Goal: Task Accomplishment & Management: Manage account settings

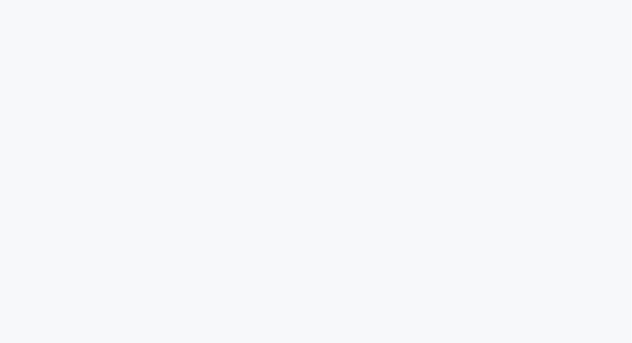
scroll to position [12, 0]
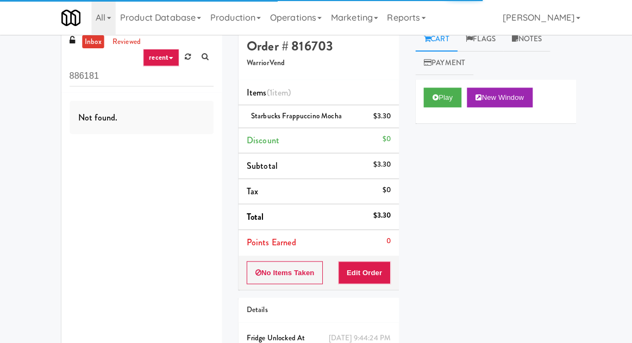
click at [184, 72] on input "886181" at bounding box center [140, 76] width 143 height 20
click at [184, 58] on icon at bounding box center [186, 56] width 6 height 7
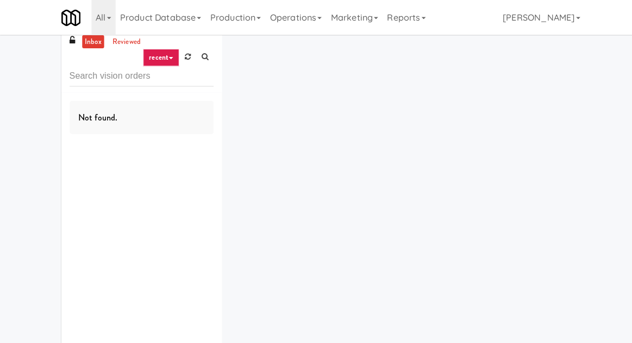
click at [9, 101] on div "inbox reviewed recent all unclear take inventory issue suspicious failed recent…" at bounding box center [316, 199] width 632 height 345
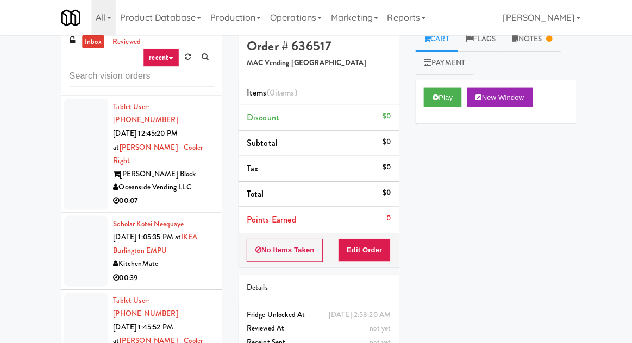
click at [61, 211] on li "Scholar Kotei Neequaye [DATE] 1:05:35 PM at IKEA Burlington EMPU KitchenMate 00…" at bounding box center [140, 249] width 159 height 76
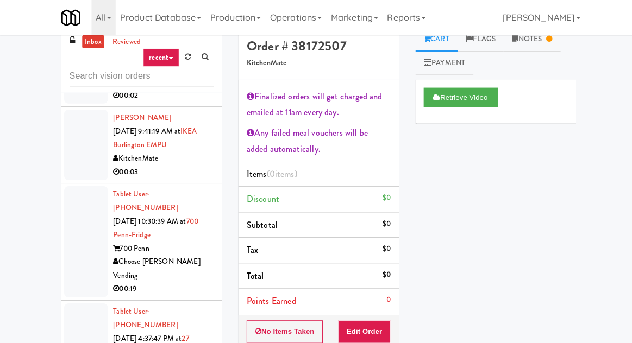
scroll to position [12, 0]
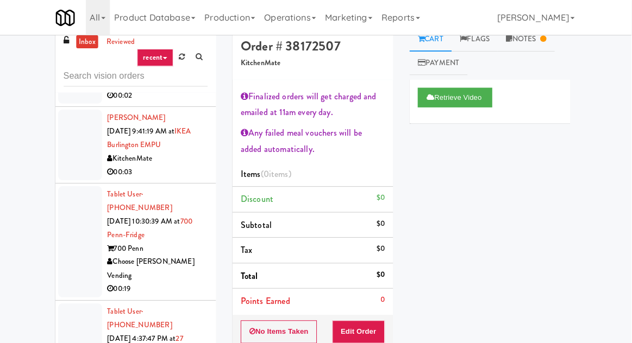
click at [84, 185] on div at bounding box center [85, 240] width 43 height 110
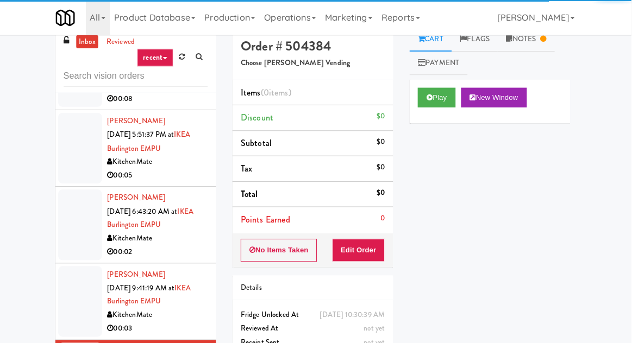
scroll to position [905, 0]
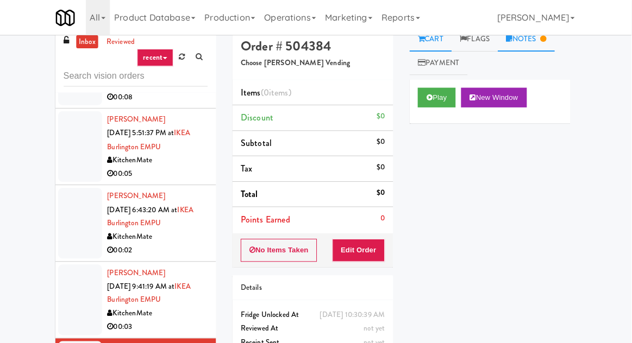
click at [541, 38] on link "Notes" at bounding box center [527, 39] width 56 height 24
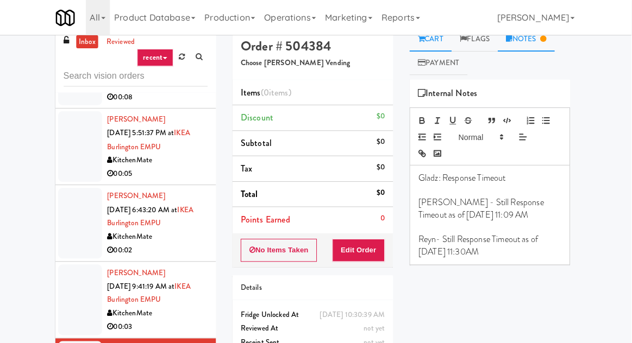
click at [453, 36] on link "Cart" at bounding box center [433, 39] width 42 height 24
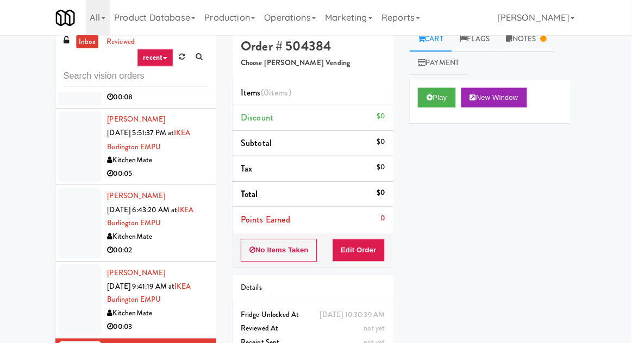
click at [91, 262] on div at bounding box center [85, 297] width 43 height 70
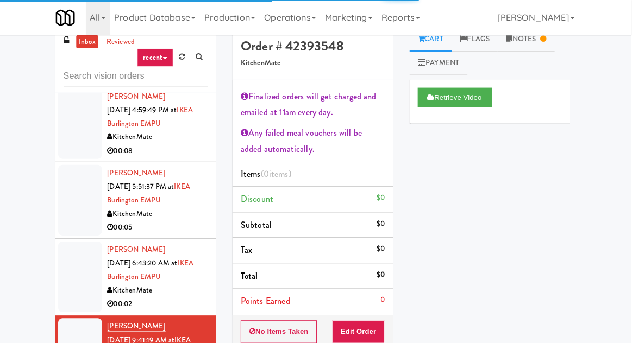
click at [83, 240] on div at bounding box center [85, 275] width 43 height 70
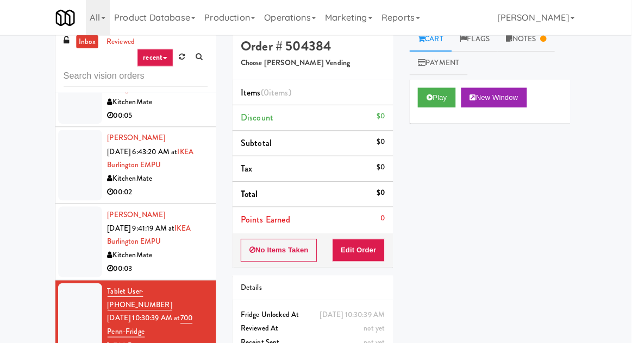
scroll to position [962, 0]
click at [425, 104] on button "Play" at bounding box center [438, 97] width 37 height 20
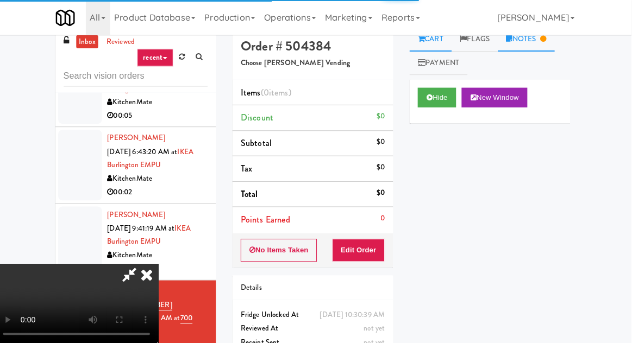
click at [532, 38] on link "Notes" at bounding box center [527, 39] width 56 height 24
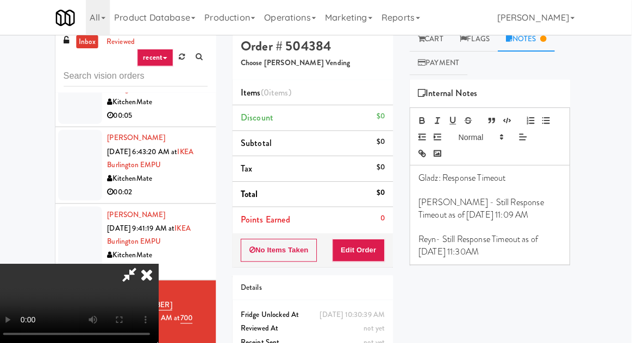
click at [449, 34] on div "All 901 Smrt Mrkt [URL][DOMAIN_NAME] 9518002 [GEOGRAPHIC_DATA] [URL][DOMAIN_NAM…" at bounding box center [316, 17] width 511 height 35
click at [446, 41] on link "Cart" at bounding box center [433, 39] width 42 height 24
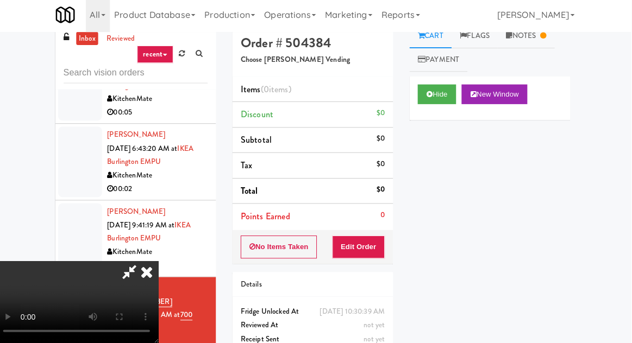
scroll to position [0, 0]
click at [386, 244] on button "Edit Order" at bounding box center [361, 248] width 53 height 23
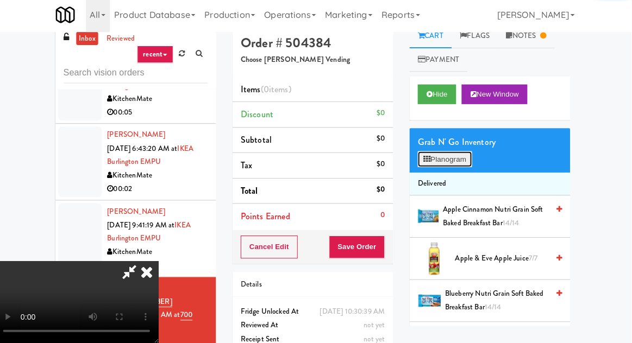
click at [437, 154] on button "Planogram" at bounding box center [446, 161] width 53 height 16
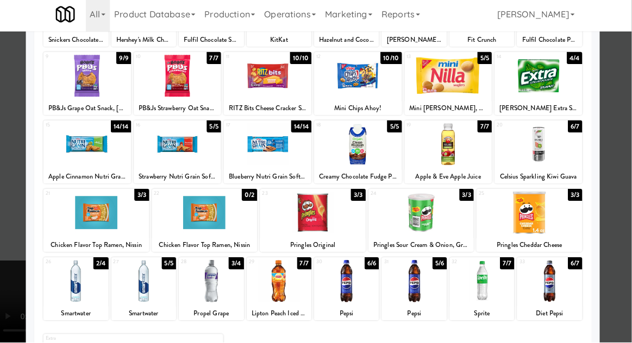
scroll to position [122, 0]
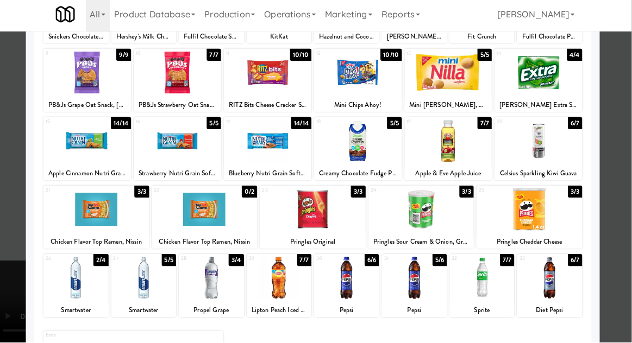
click at [13, 164] on div at bounding box center [316, 171] width 632 height 343
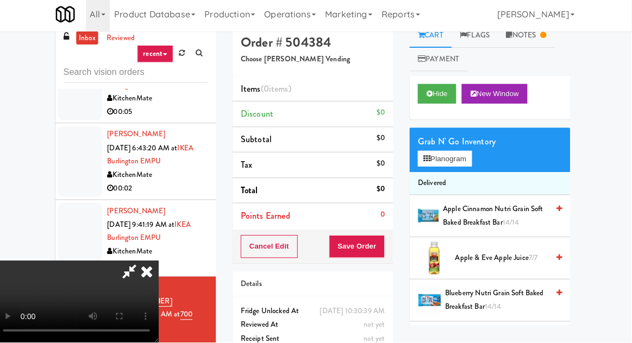
scroll to position [40, 0]
click at [468, 264] on span "Apple & Eve Apple Juice 7/7" at bounding box center [503, 260] width 92 height 14
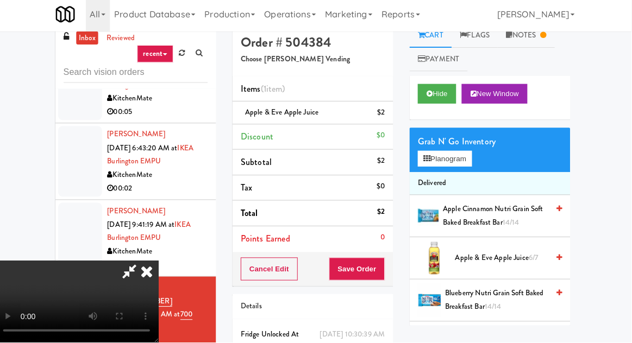
click at [489, 261] on span "Apple & Eve Apple Juice 6/7" at bounding box center [503, 260] width 92 height 14
click at [480, 261] on span "Apple & Eve Apple Juice 5/7" at bounding box center [503, 260] width 92 height 14
click at [630, 222] on div "inbox reviewed recent all unclear take inventory issue suspicious failed recent…" at bounding box center [316, 226] width 632 height 399
click at [477, 260] on span "Apple & Eve Apple Juice 4/7" at bounding box center [503, 260] width 92 height 14
click at [385, 268] on button "Save Order" at bounding box center [359, 270] width 55 height 23
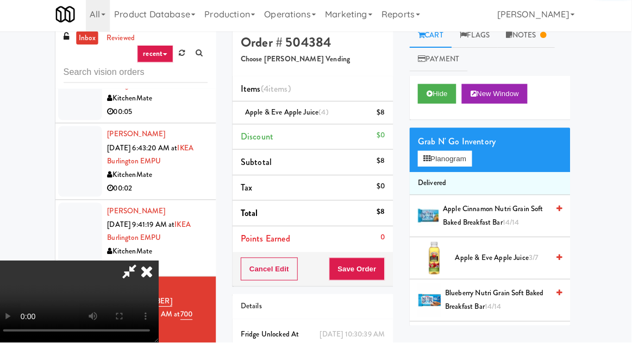
click at [630, 221] on div "inbox reviewed recent all unclear take inventory issue suspicious failed recent…" at bounding box center [316, 226] width 632 height 399
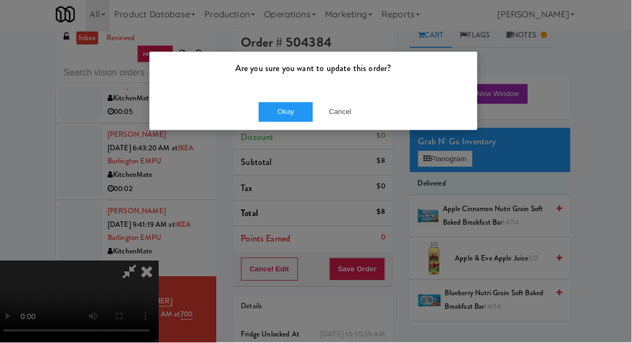
scroll to position [12, 0]
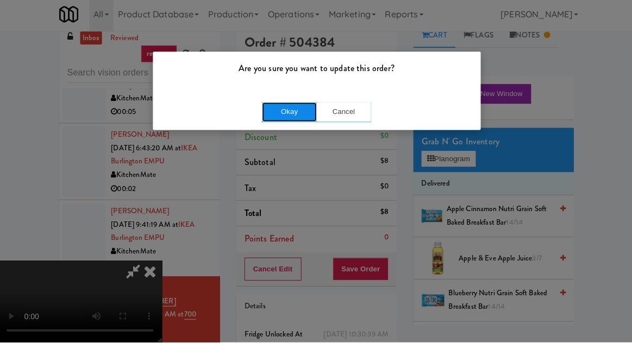
click at [276, 122] on button "Okay" at bounding box center [289, 115] width 54 height 20
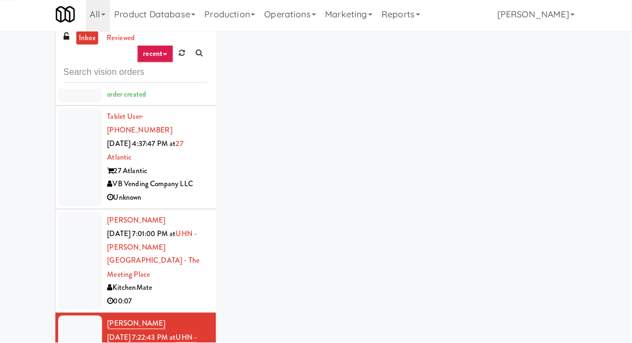
scroll to position [1294, 0]
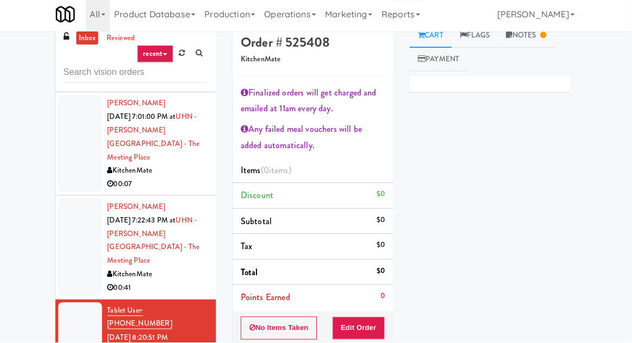
scroll to position [1424, 0]
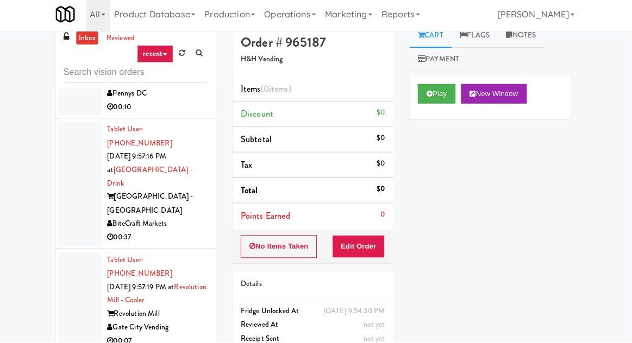
scroll to position [3447, 0]
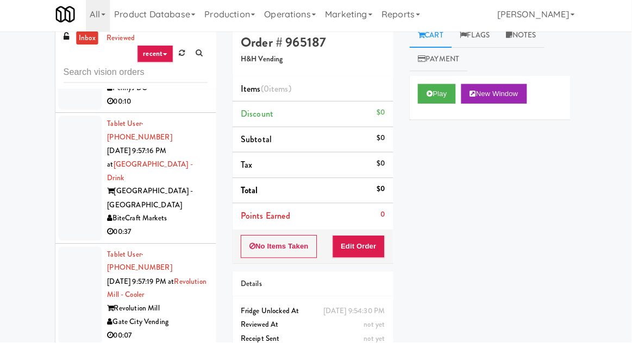
click at [428, 97] on button "Play" at bounding box center [438, 97] width 37 height 20
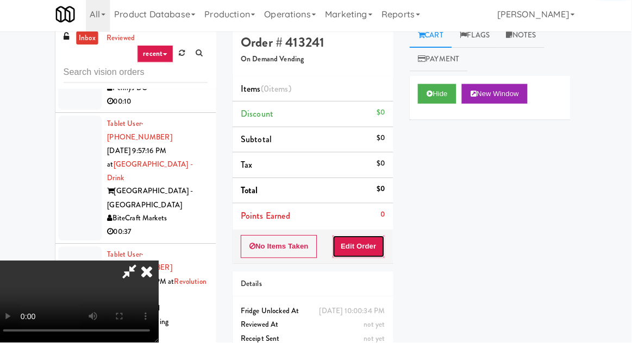
click at [375, 242] on button "Edit Order" at bounding box center [361, 248] width 53 height 23
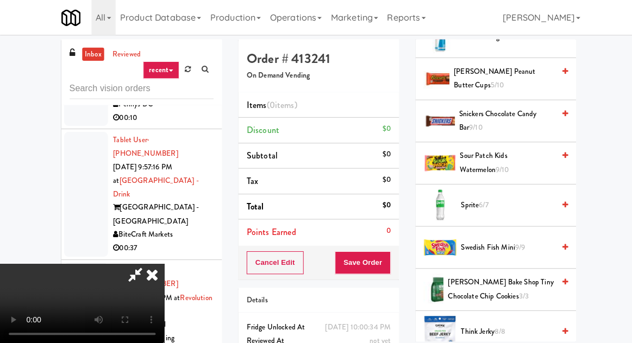
scroll to position [1314, 0]
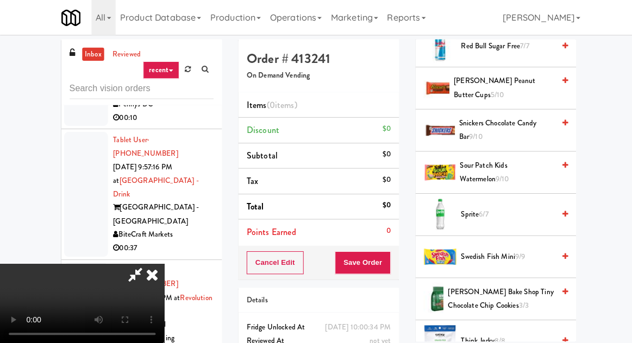
click at [501, 206] on span "Sprite 6/7" at bounding box center [503, 213] width 92 height 14
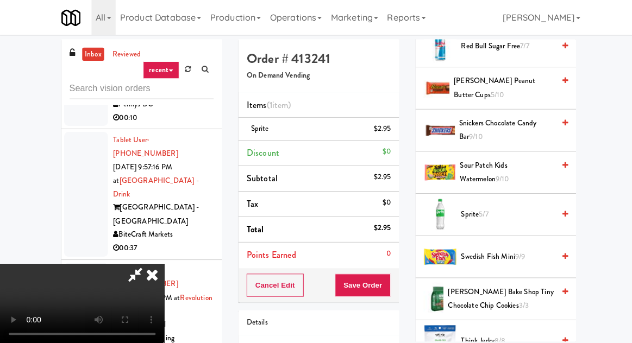
click at [507, 206] on span "Sprite 5/7" at bounding box center [503, 213] width 92 height 14
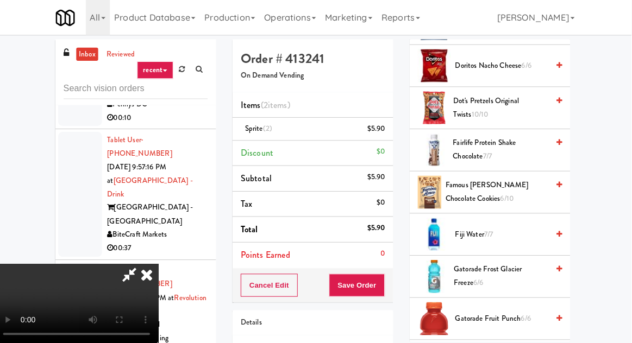
scroll to position [582, 0]
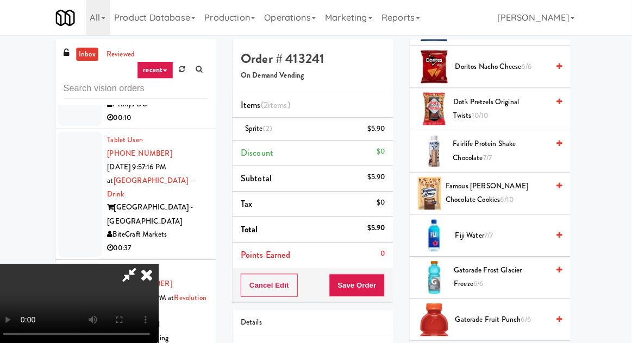
click at [511, 191] on span "Famous [PERSON_NAME] Chocolate Cookies 6/10" at bounding box center [499, 191] width 102 height 27
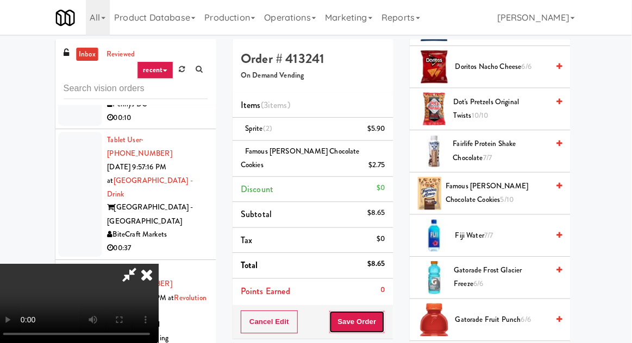
click at [386, 308] on button "Save Order" at bounding box center [359, 319] width 55 height 23
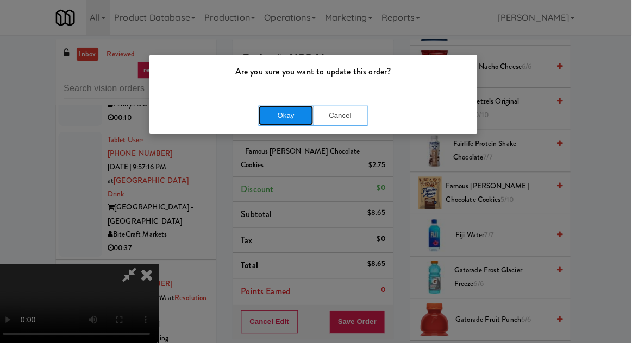
click at [275, 113] on button "Okay" at bounding box center [289, 115] width 54 height 20
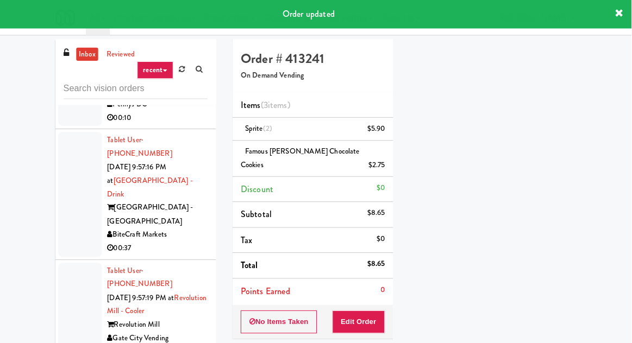
scroll to position [107, 0]
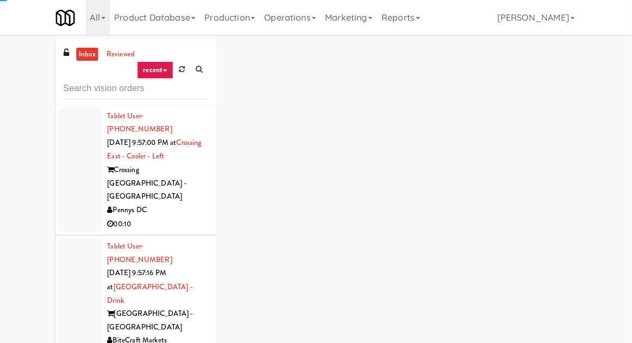
scroll to position [3341, 0]
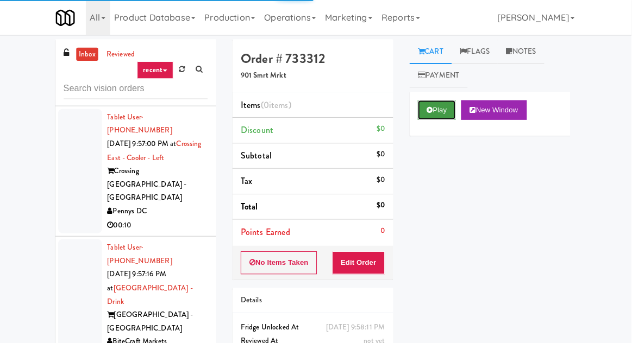
click at [440, 106] on button "Play" at bounding box center [438, 109] width 37 height 20
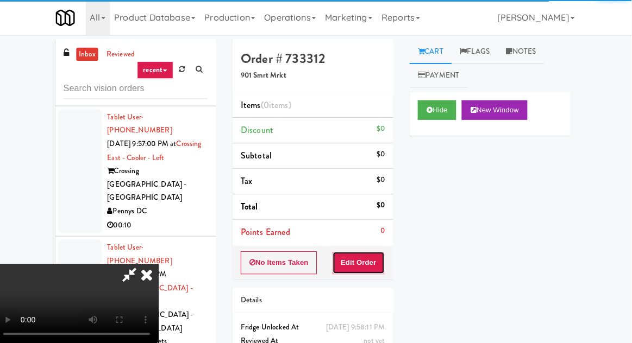
click at [382, 258] on button "Edit Order" at bounding box center [361, 260] width 53 height 23
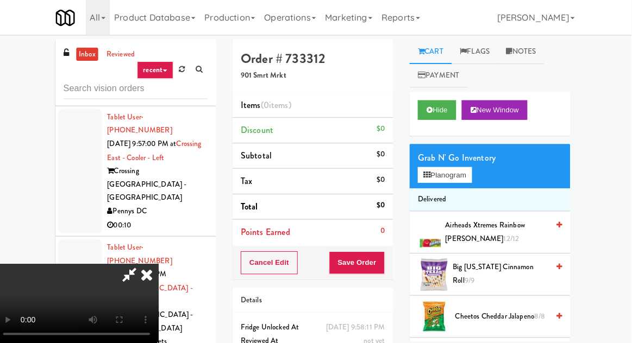
scroll to position [0, 0]
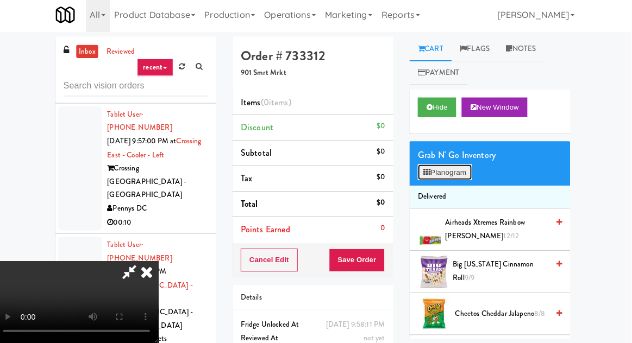
click at [457, 172] on button "Planogram" at bounding box center [446, 174] width 53 height 16
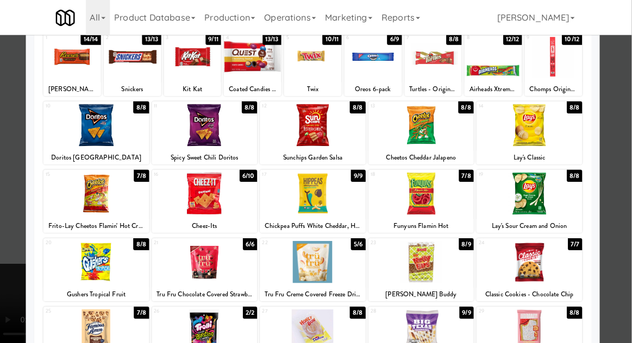
scroll to position [72, 0]
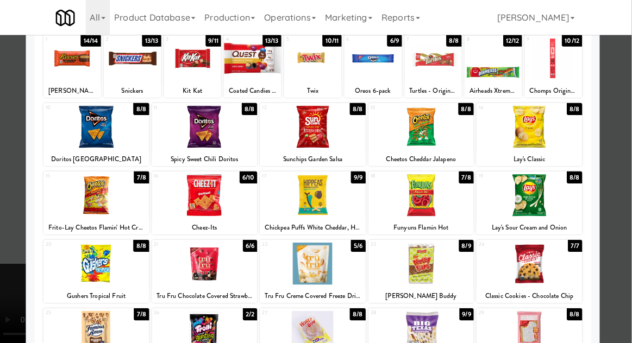
click at [462, 192] on div at bounding box center [423, 194] width 105 height 42
click at [13, 232] on div at bounding box center [316, 171] width 632 height 343
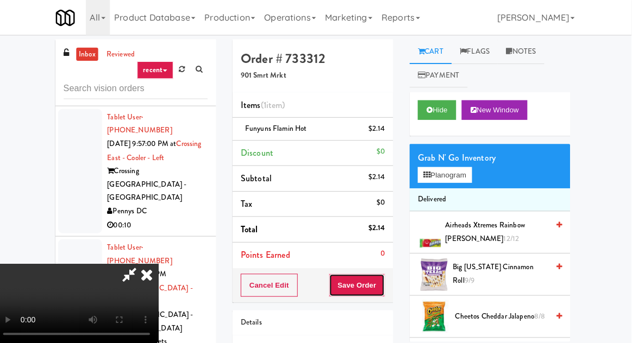
click at [384, 282] on button "Save Order" at bounding box center [359, 283] width 55 height 23
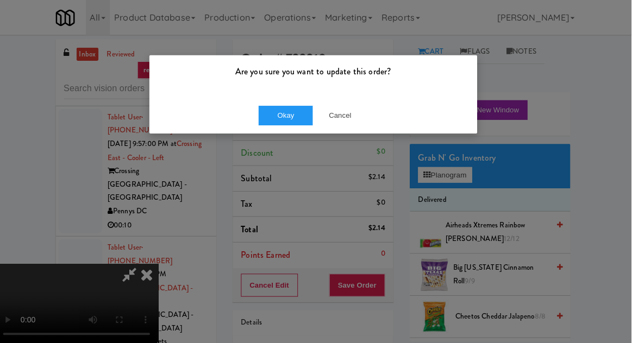
click at [276, 142] on div "Are you sure you want to update this order? Okay Cancel" at bounding box center [316, 171] width 632 height 343
click at [274, 122] on button "Okay" at bounding box center [289, 115] width 54 height 20
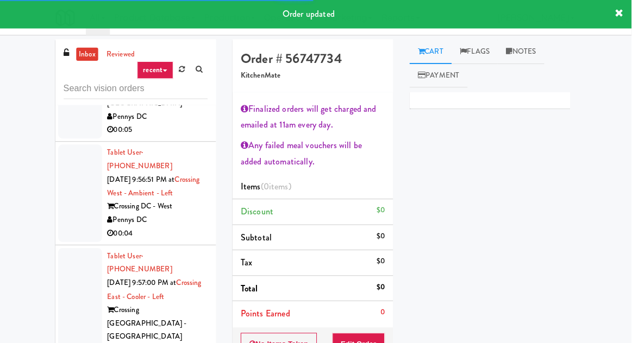
scroll to position [3197, 0]
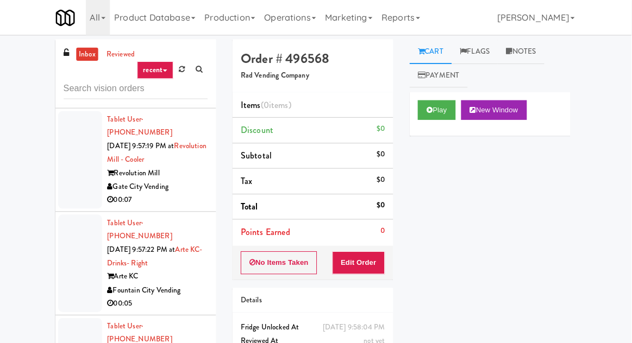
scroll to position [3599, 0]
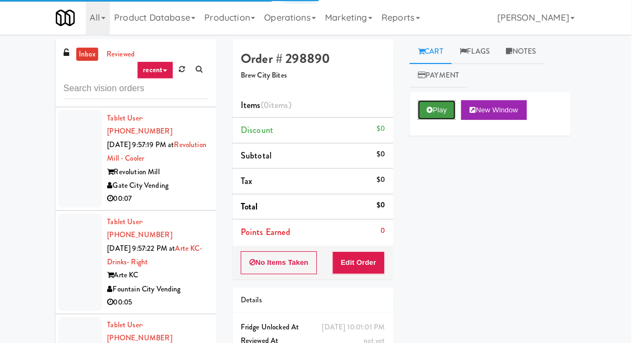
click at [438, 117] on button "Play" at bounding box center [438, 109] width 37 height 20
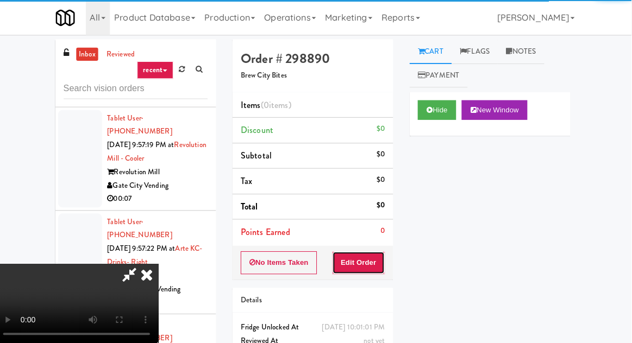
click at [371, 251] on button "Edit Order" at bounding box center [361, 260] width 53 height 23
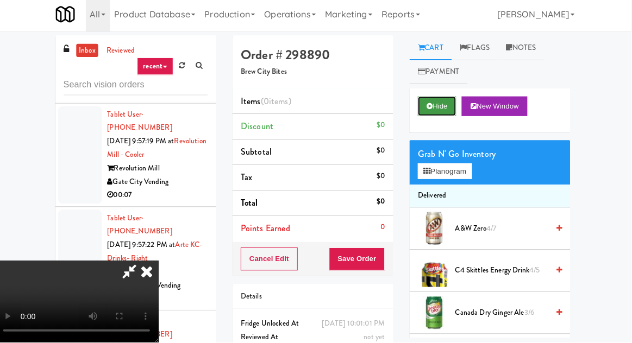
click at [449, 117] on button "Hide" at bounding box center [439, 109] width 38 height 20
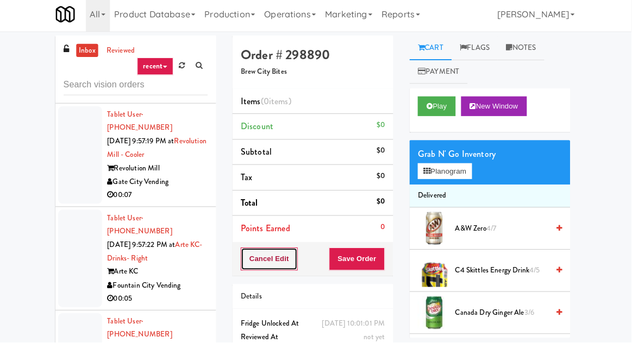
click at [250, 260] on button "Cancel Edit" at bounding box center [272, 260] width 56 height 23
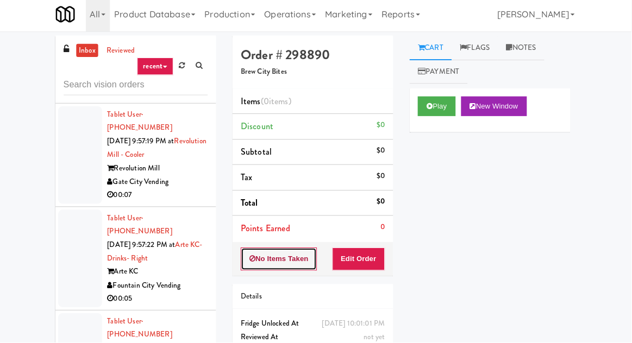
click at [255, 260] on icon at bounding box center [256, 260] width 6 height 7
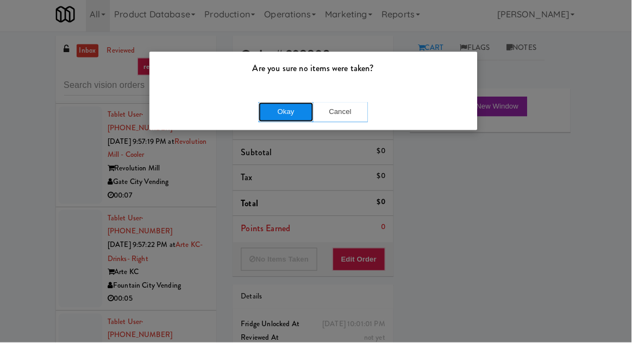
click at [281, 109] on button "Okay" at bounding box center [289, 115] width 54 height 20
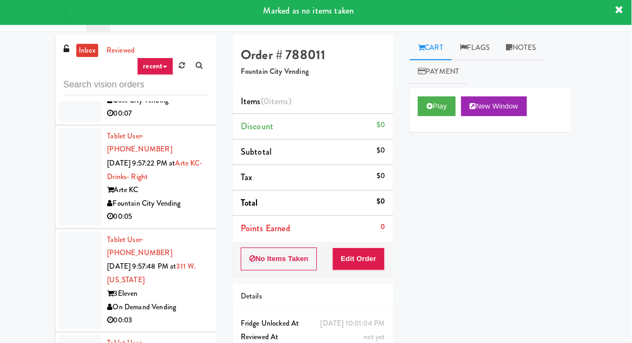
scroll to position [3684, 0]
